Goal: Browse casually

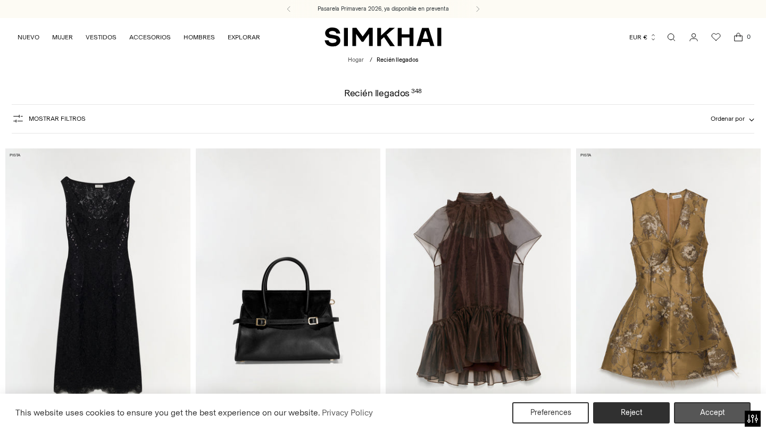
scroll to position [56, 0]
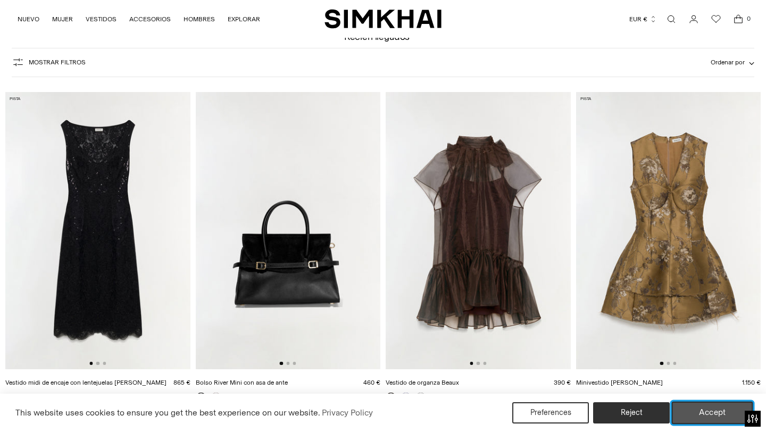
click at [703, 410] on button "Accept" at bounding box center [712, 413] width 81 height 22
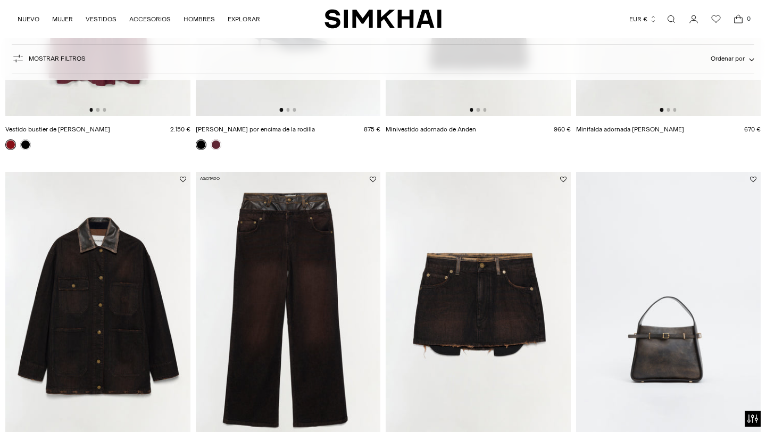
scroll to position [816, 0]
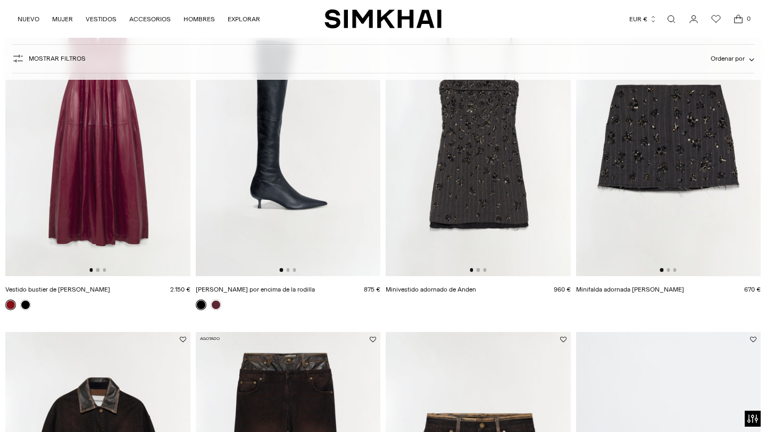
click at [118, 173] on img at bounding box center [97, 136] width 185 height 277
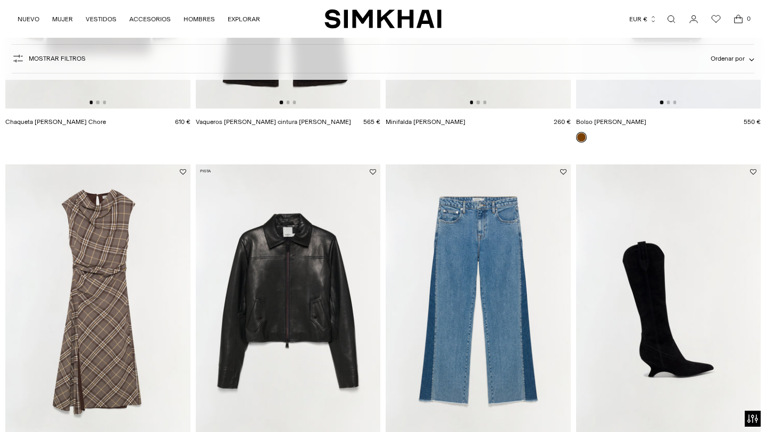
scroll to position [1357, 0]
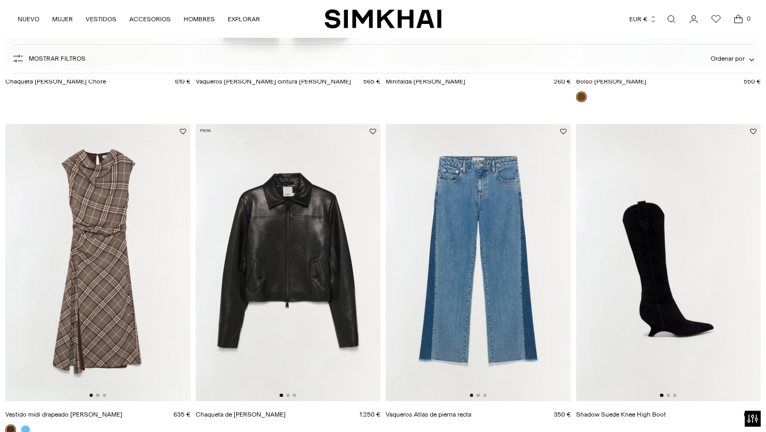
click at [354, 253] on img at bounding box center [288, 262] width 185 height 277
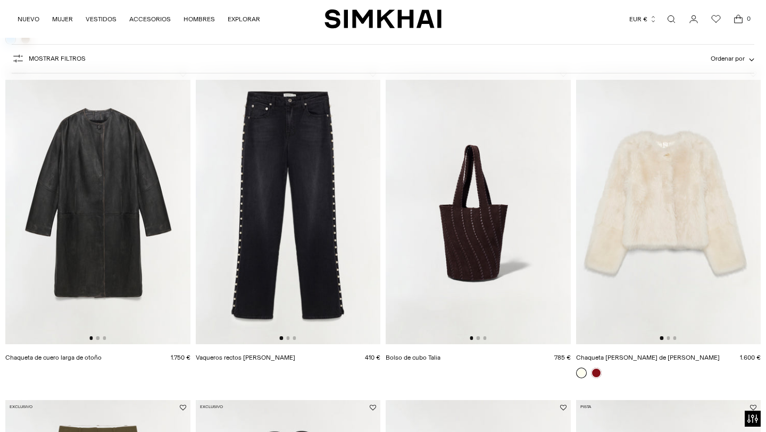
scroll to position [2081, 0]
click at [597, 369] on link at bounding box center [596, 372] width 11 height 11
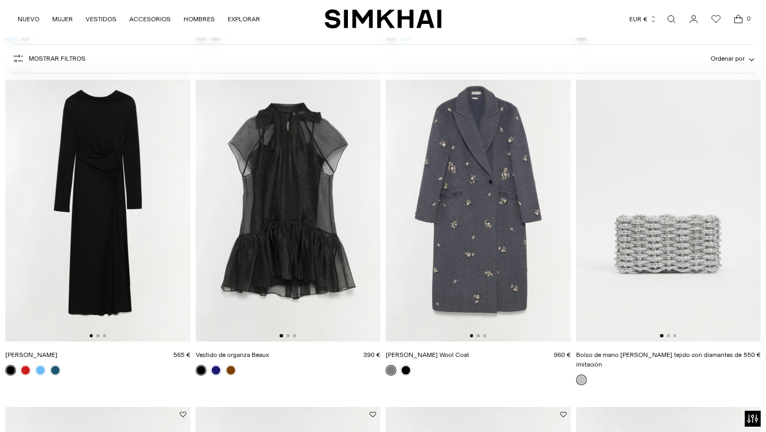
scroll to position [4402, 0]
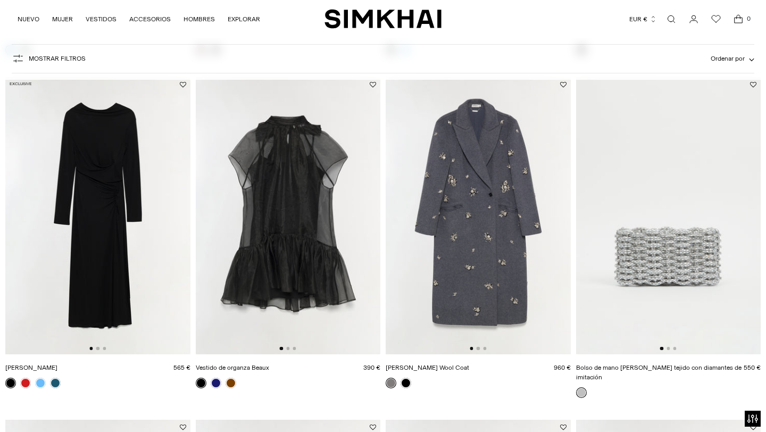
click at [124, 194] on img at bounding box center [97, 215] width 185 height 277
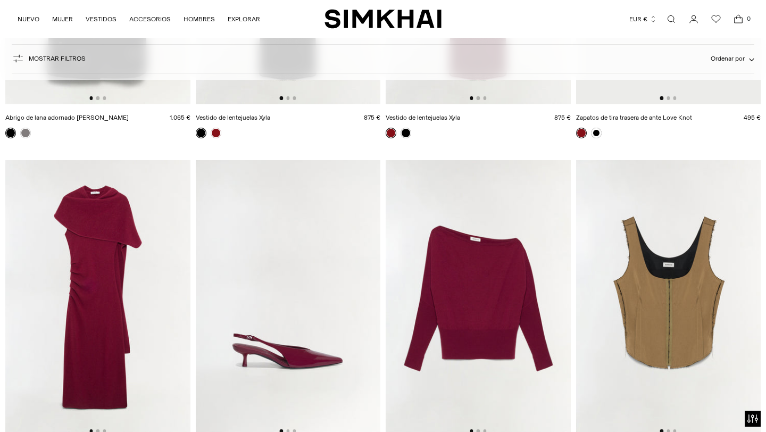
scroll to position [6346, 0]
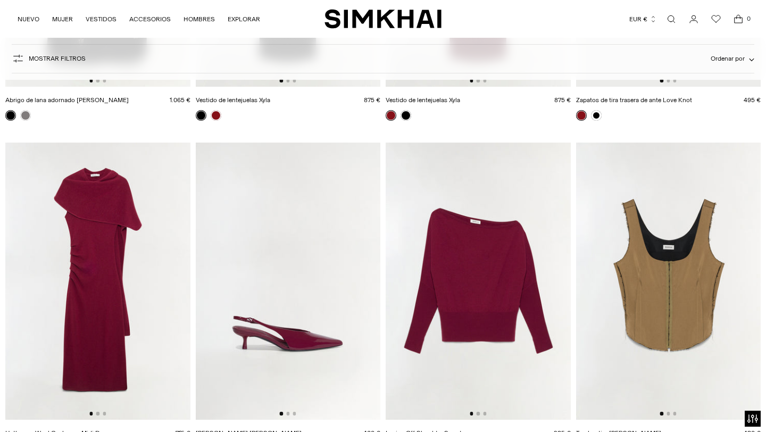
click at [102, 227] on img at bounding box center [97, 281] width 185 height 277
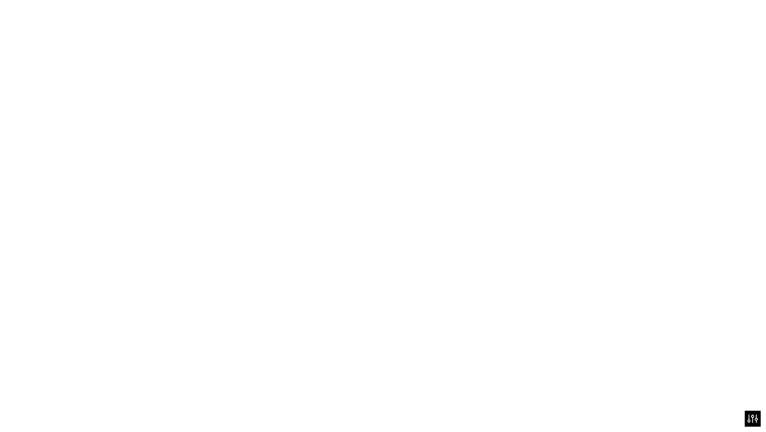
scroll to position [6407, 0]
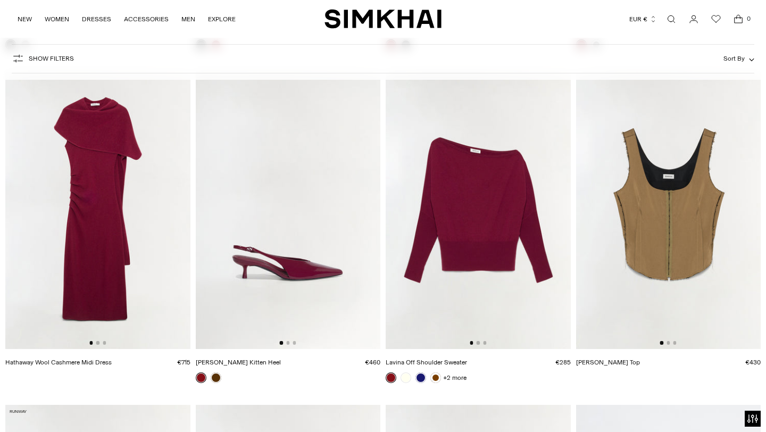
click at [496, 238] on img at bounding box center [478, 210] width 185 height 277
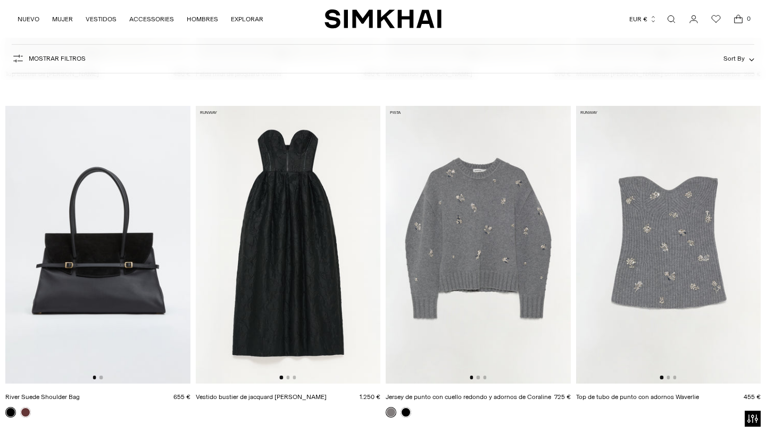
scroll to position [7432, 0]
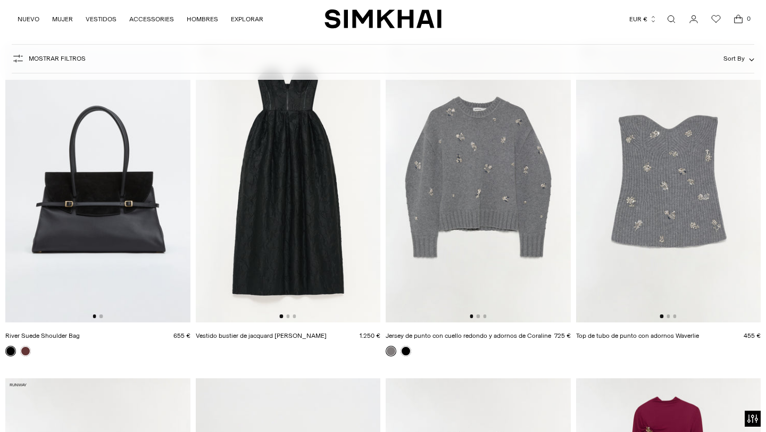
click at [655, 192] on img at bounding box center [668, 183] width 185 height 277
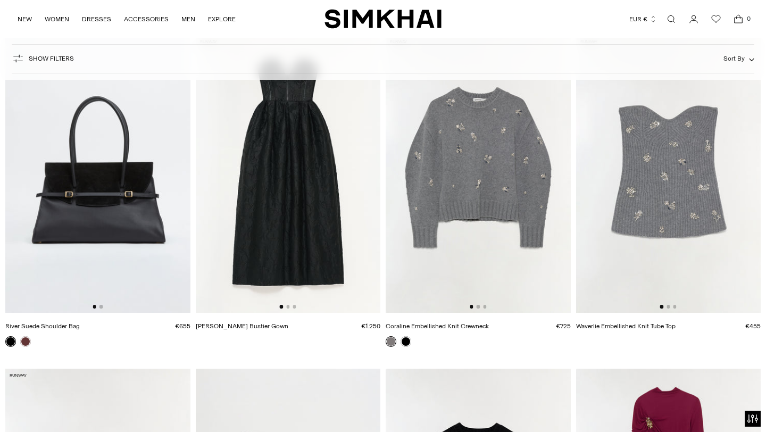
scroll to position [7578, 0]
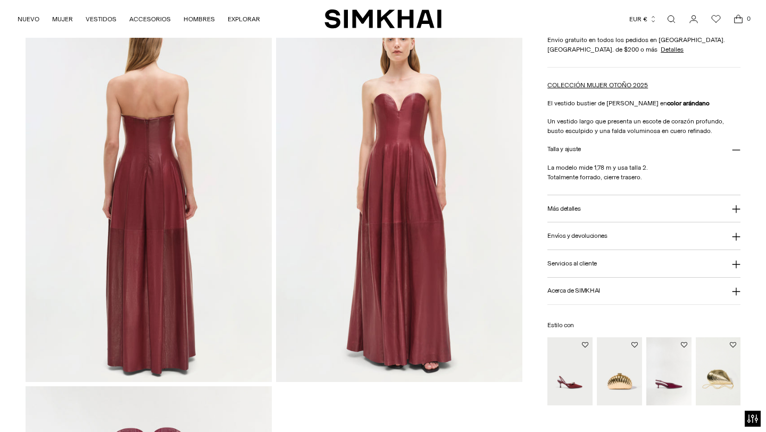
scroll to position [812, 0]
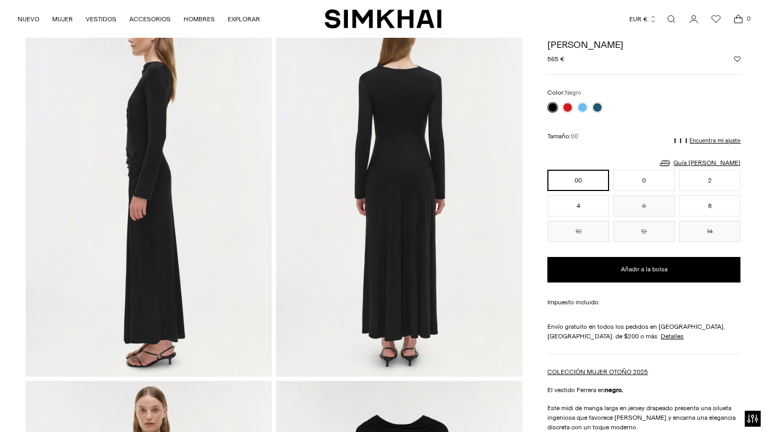
scroll to position [338, 0]
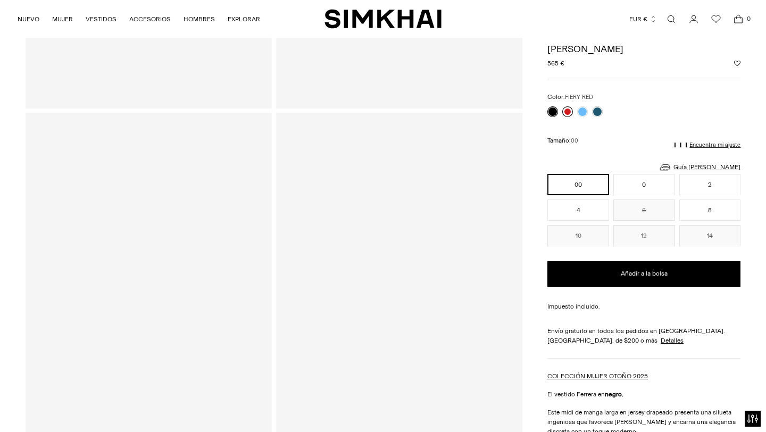
click at [568, 111] on link at bounding box center [567, 111] width 11 height 11
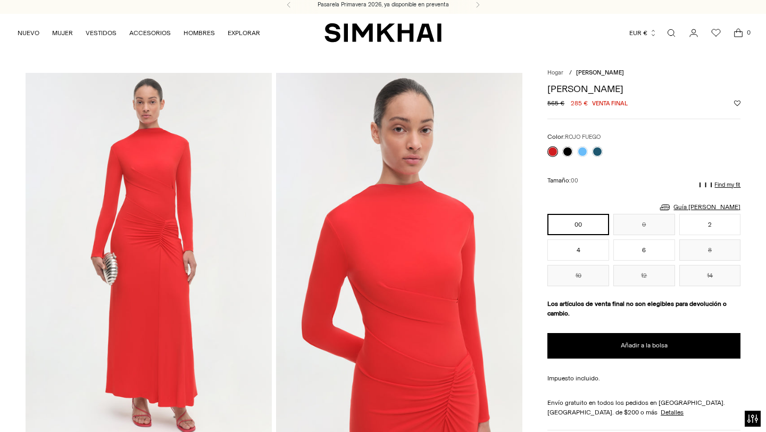
scroll to position [4, 0]
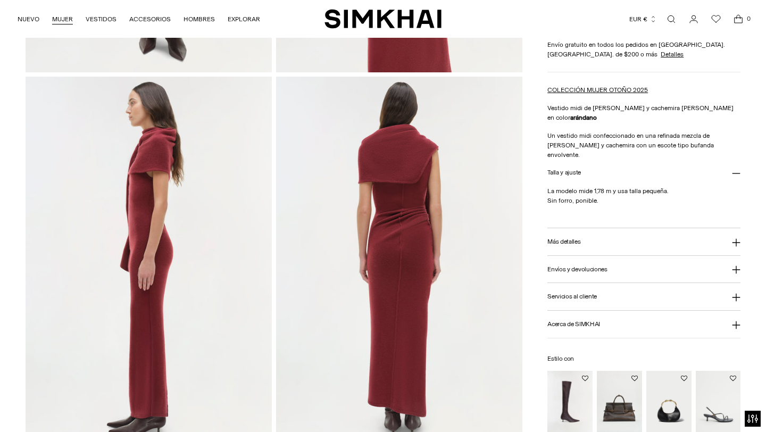
scroll to position [375, 0]
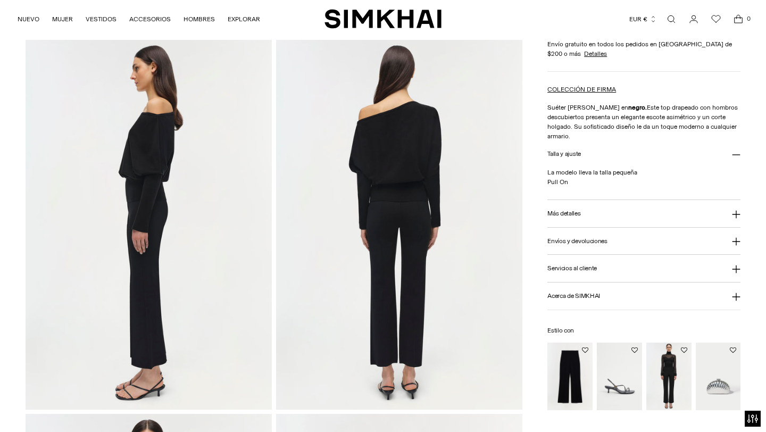
scroll to position [411, 0]
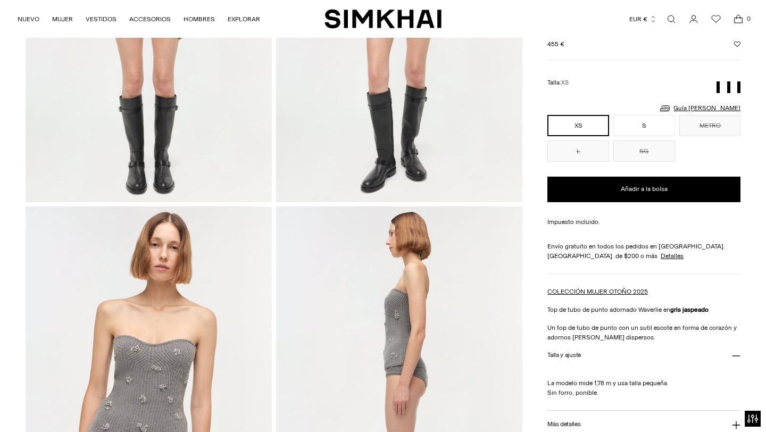
scroll to position [277, 0]
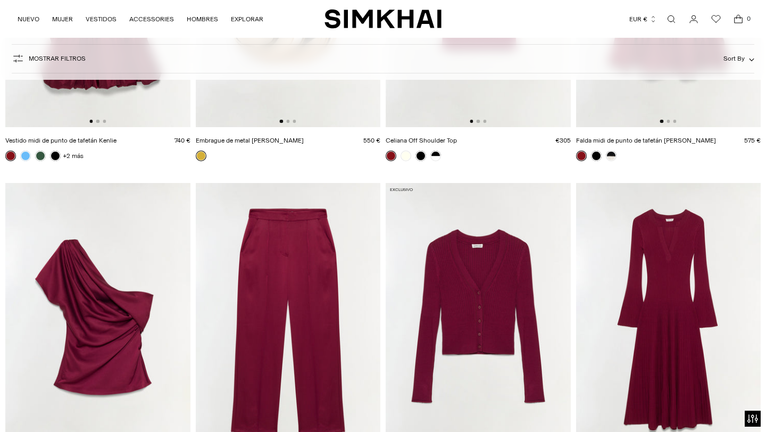
scroll to position [8404, 0]
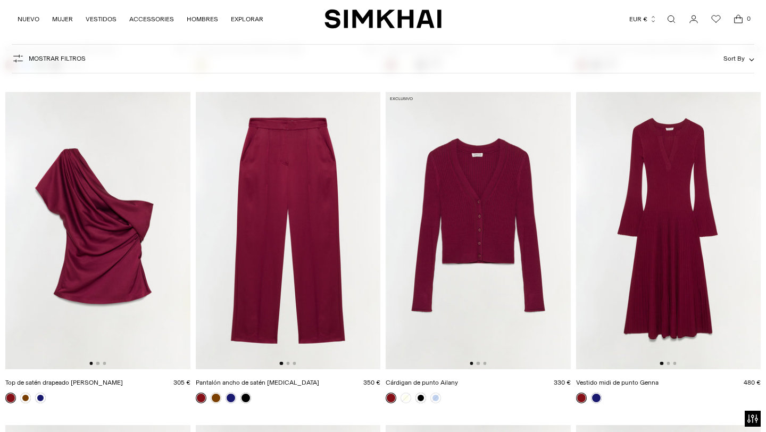
click at [496, 223] on img at bounding box center [478, 230] width 185 height 277
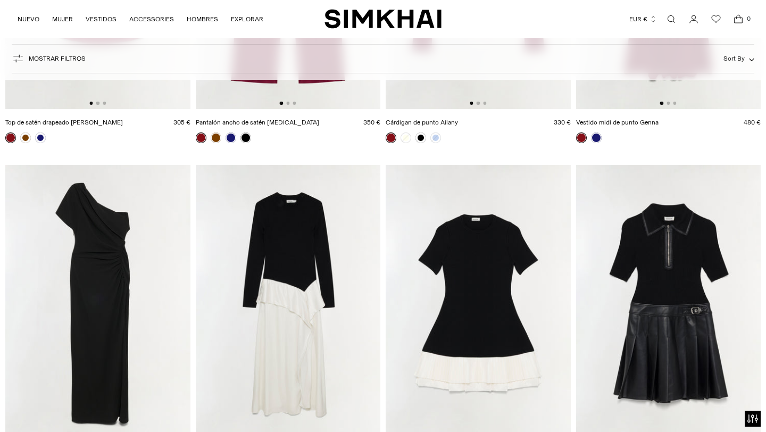
scroll to position [8760, 0]
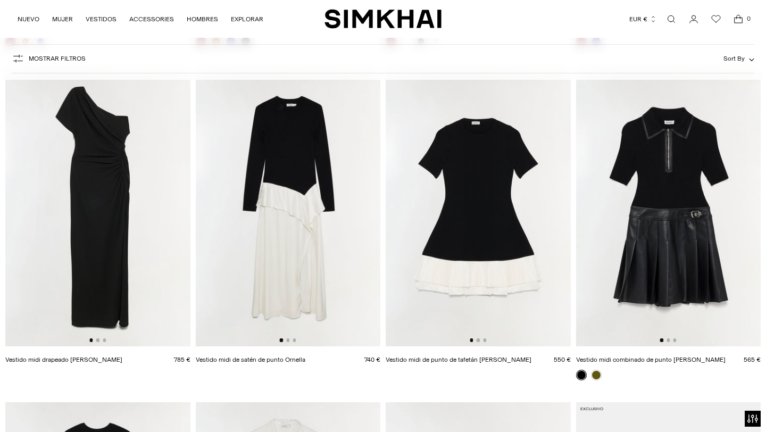
click at [674, 144] on img at bounding box center [668, 207] width 185 height 277
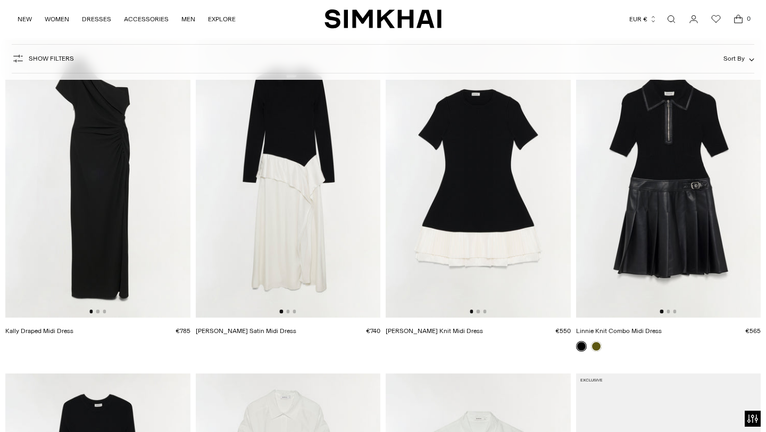
scroll to position [9068, 0]
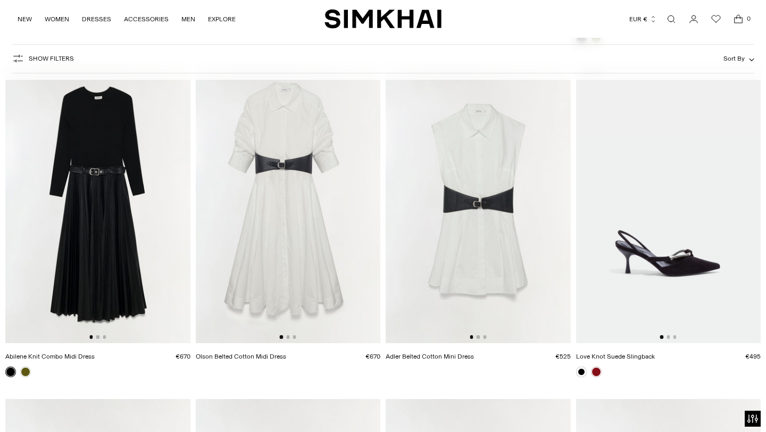
click at [468, 225] on img at bounding box center [478, 204] width 185 height 277
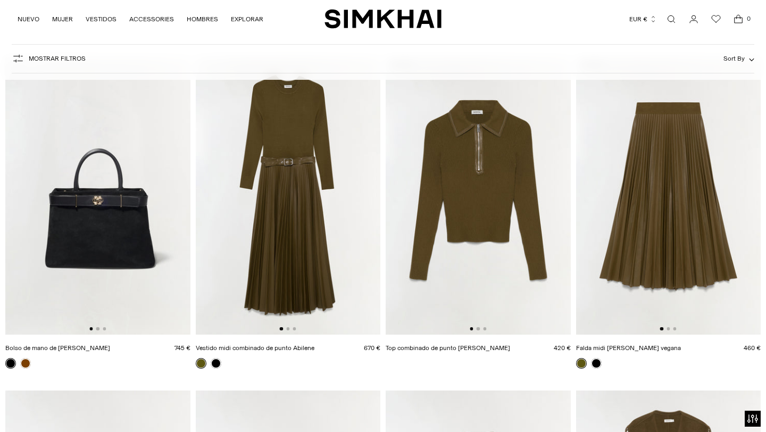
scroll to position [9717, 0]
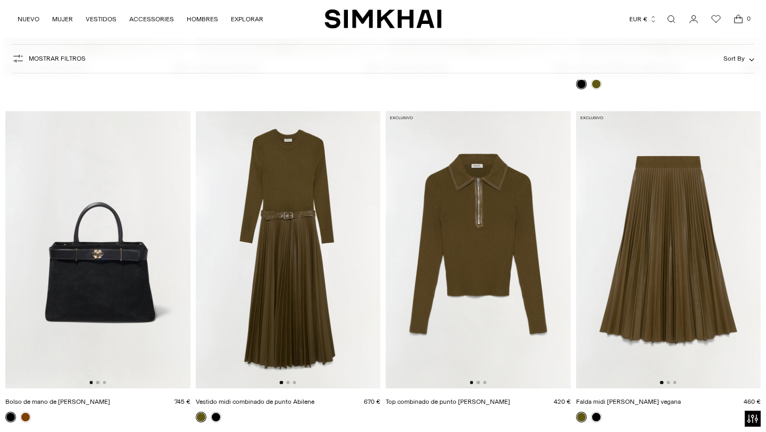
click at [289, 235] on img at bounding box center [288, 249] width 185 height 277
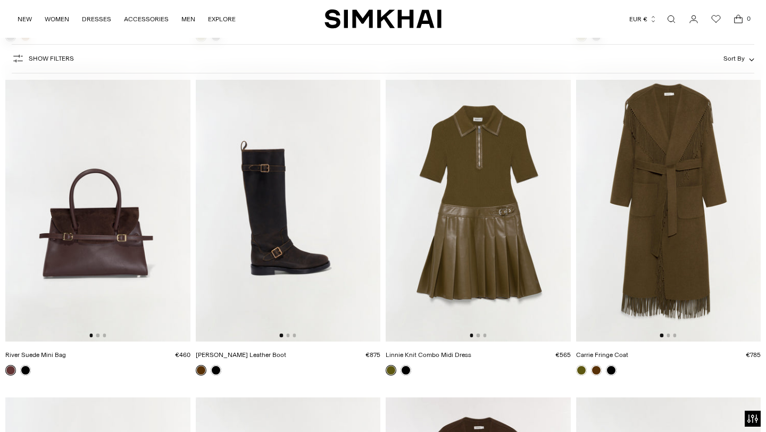
scroll to position [10341, 0]
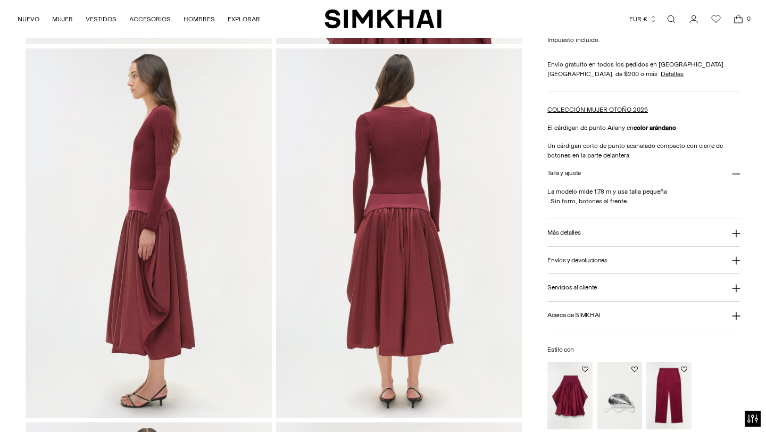
scroll to position [403, 0]
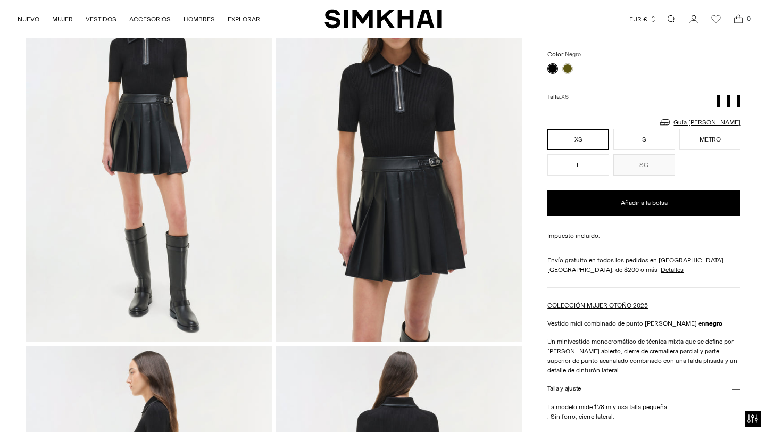
scroll to position [25, 0]
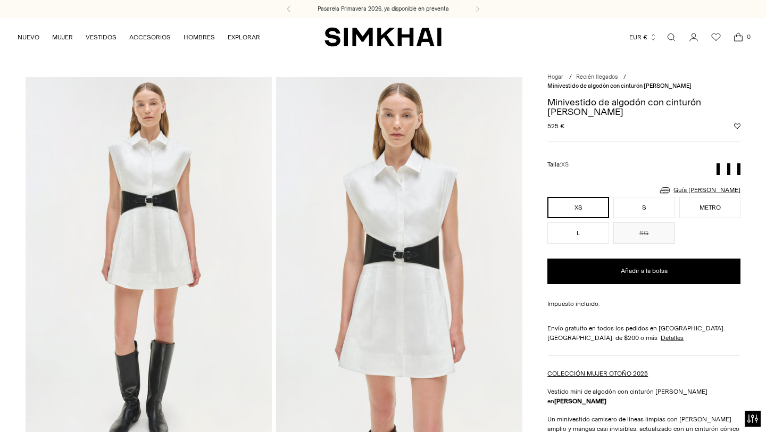
scroll to position [421, 0]
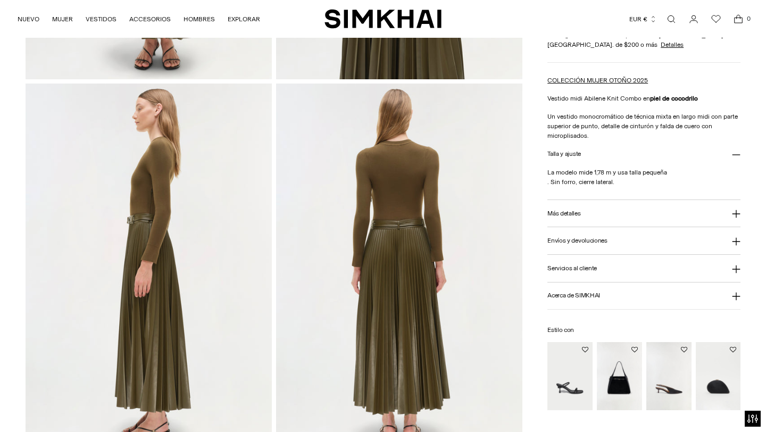
scroll to position [368, 0]
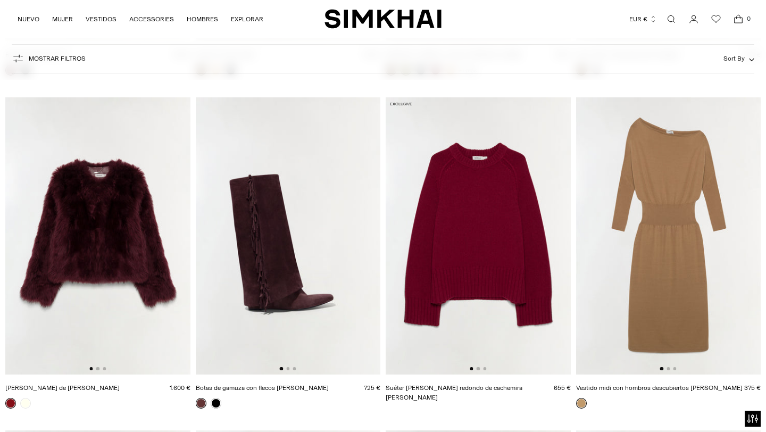
scroll to position [10733, 0]
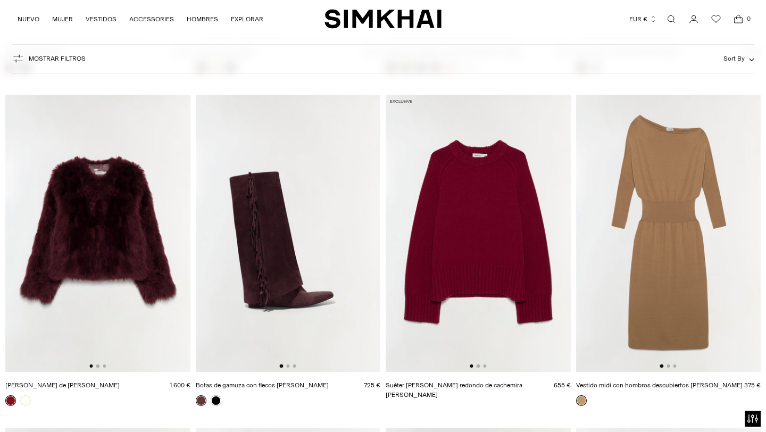
click at [676, 195] on img at bounding box center [668, 233] width 185 height 277
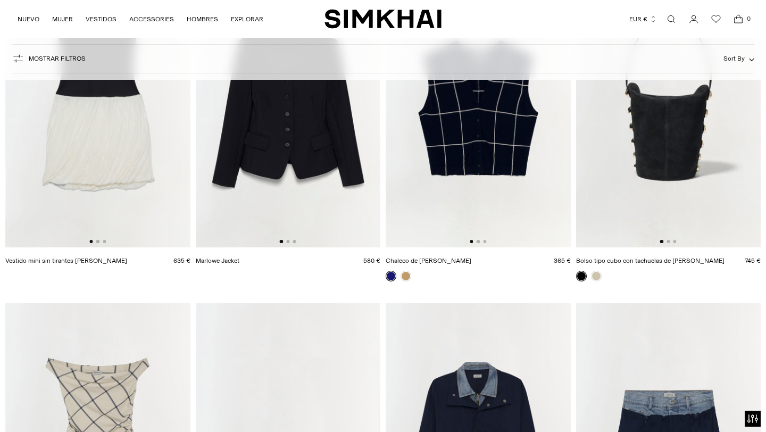
scroll to position [18440, 0]
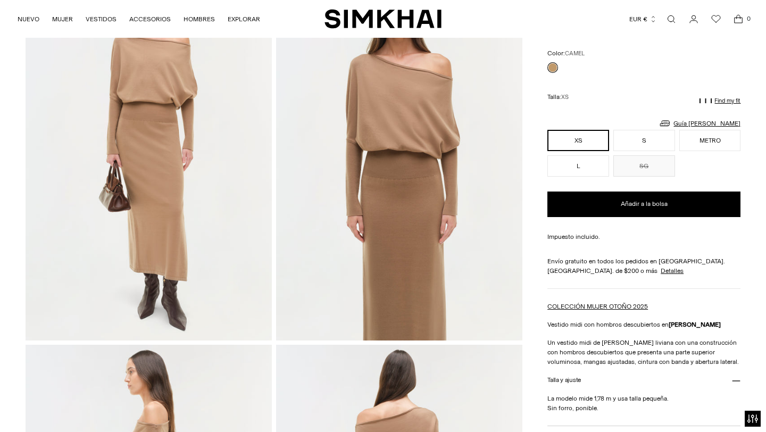
scroll to position [378, 0]
